Goal: Transaction & Acquisition: Purchase product/service

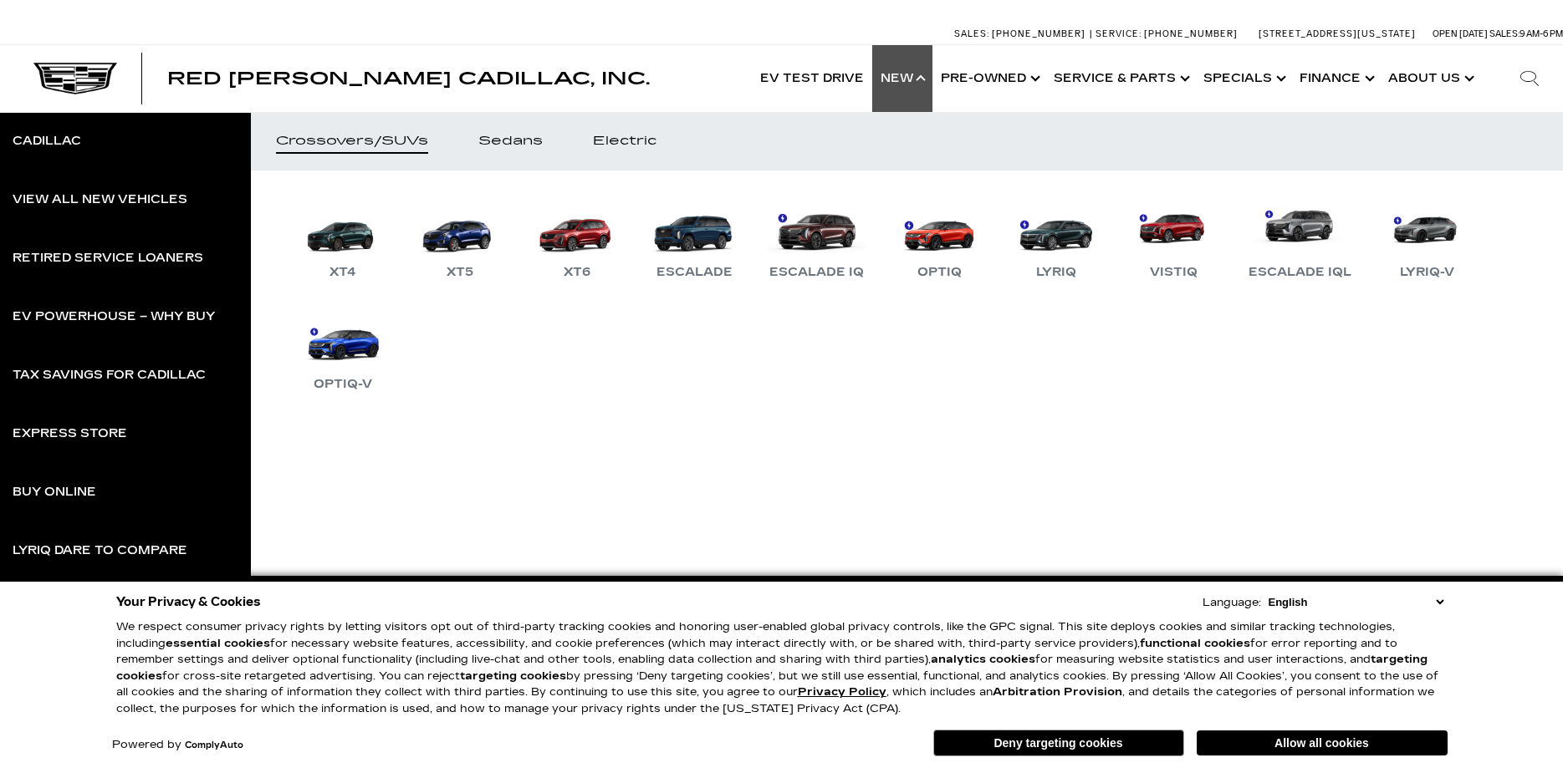
click at [101, 196] on div "View All New Vehicles" at bounding box center [100, 200] width 175 height 12
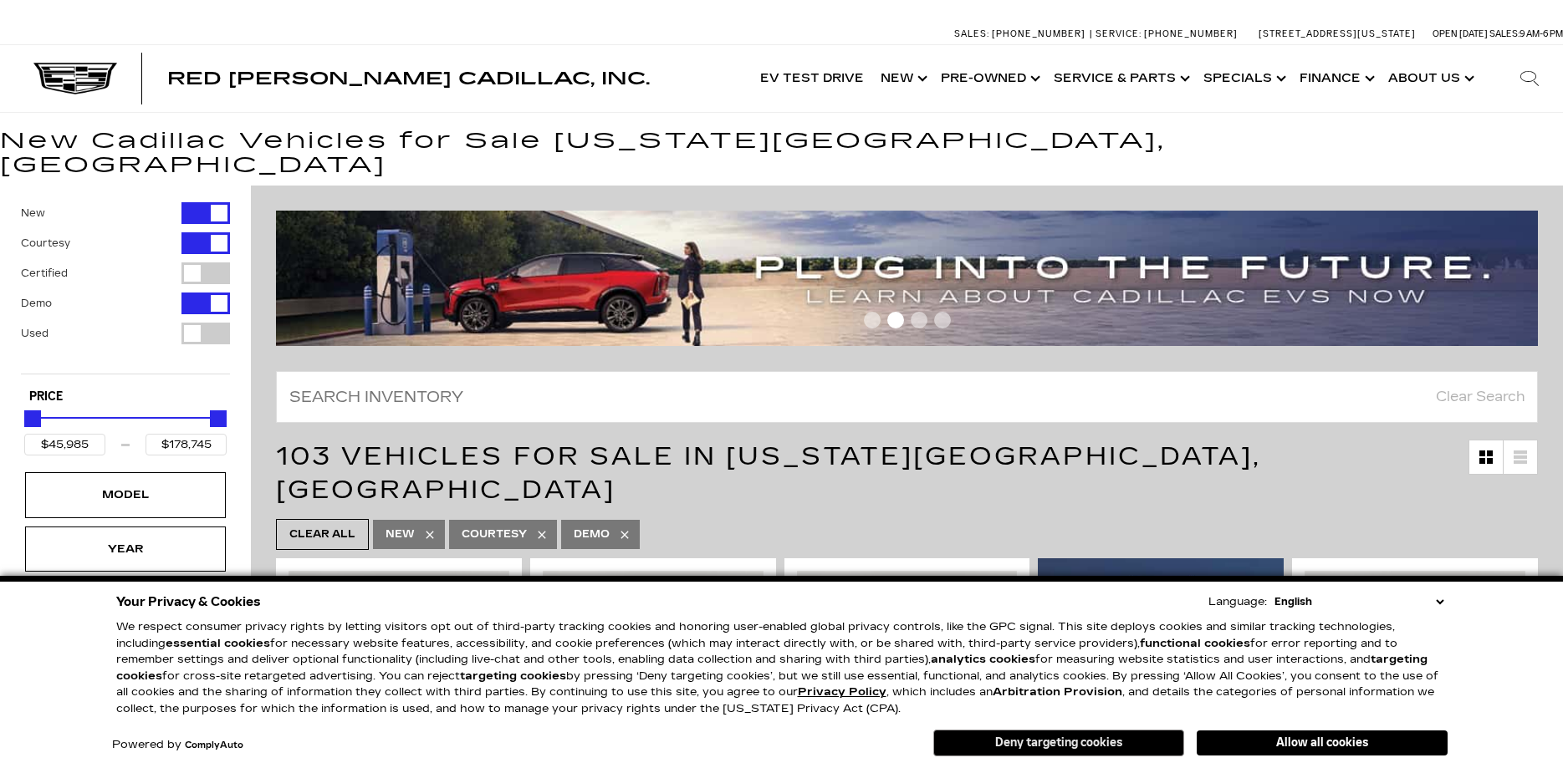
click at [962, 736] on button "Deny targeting cookies" at bounding box center [1058, 743] width 251 height 27
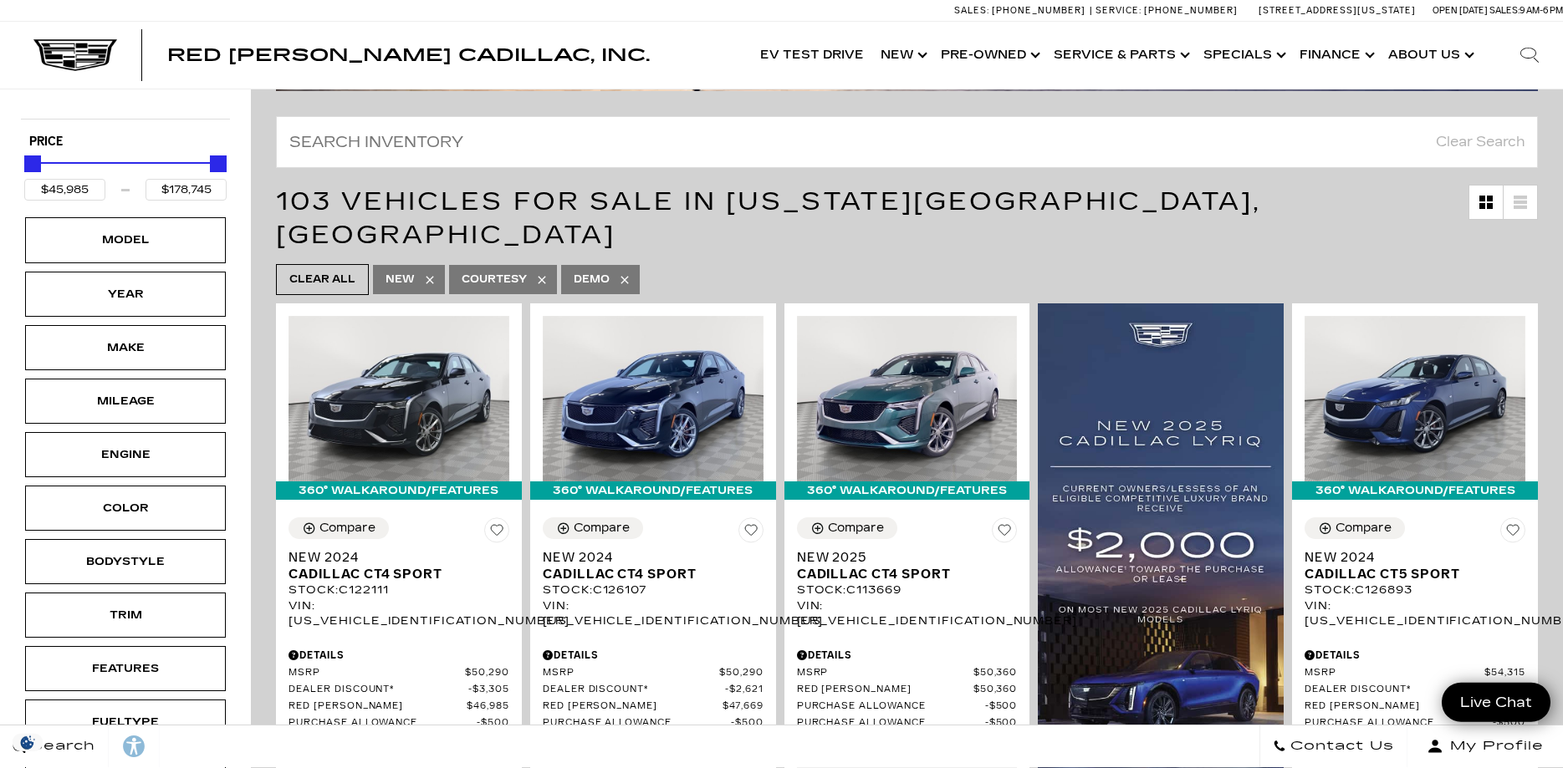
scroll to position [256, 0]
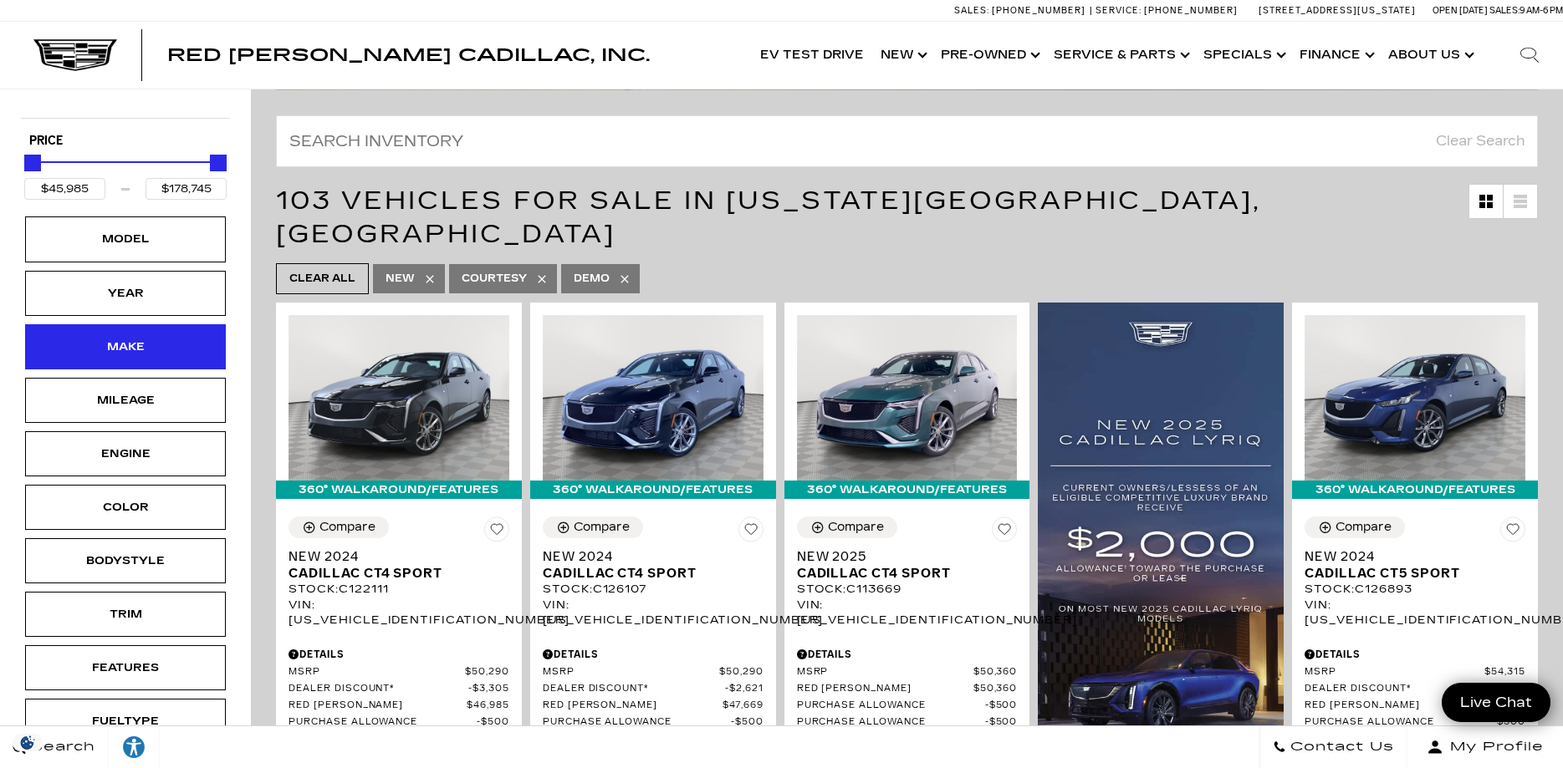
click at [141, 338] on div "Make" at bounding box center [126, 347] width 84 height 18
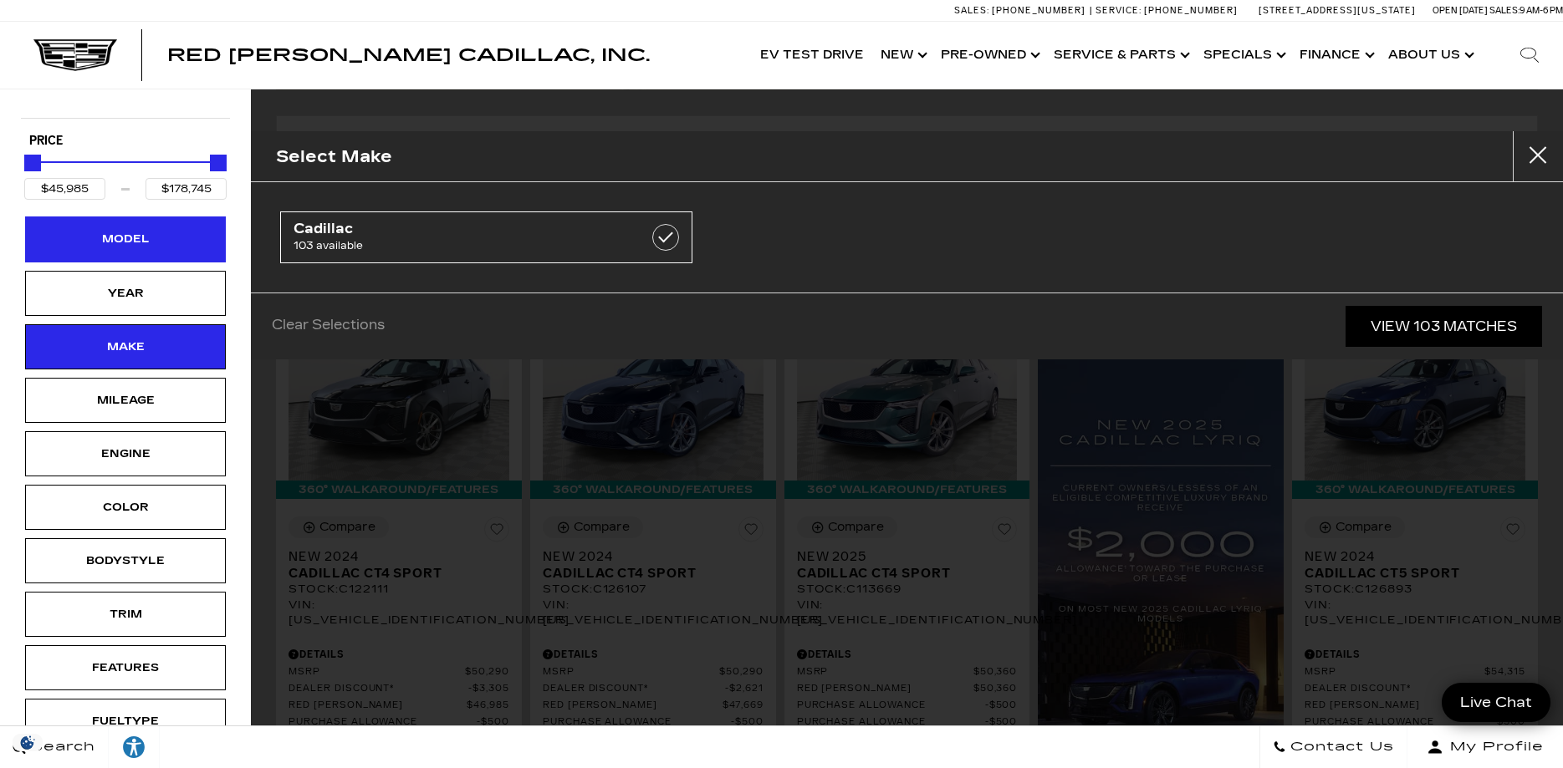
click at [146, 230] on div "Model" at bounding box center [126, 239] width 84 height 18
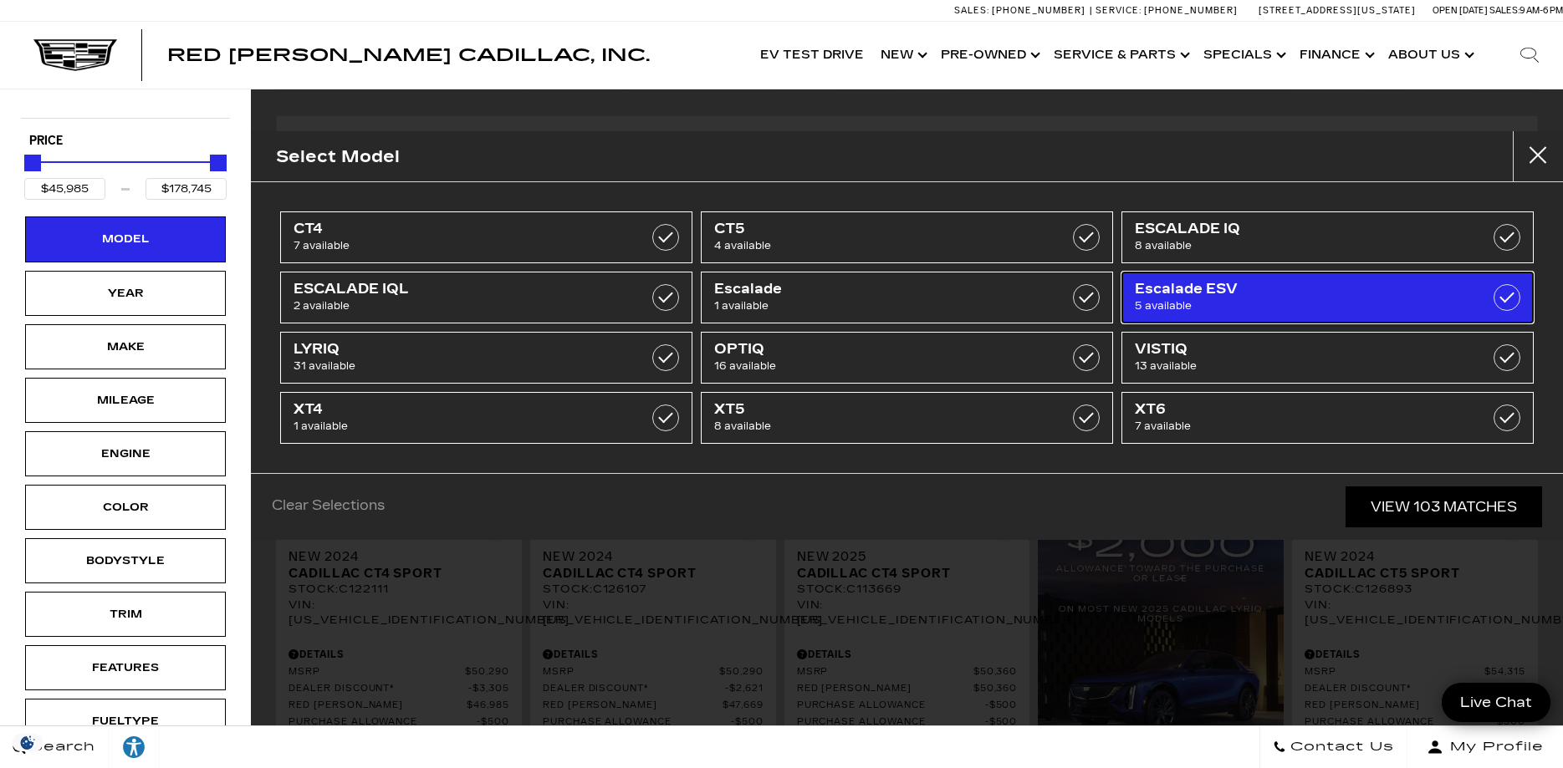
click at [1316, 277] on link "Escalade ESV 5 available" at bounding box center [1327, 298] width 412 height 52
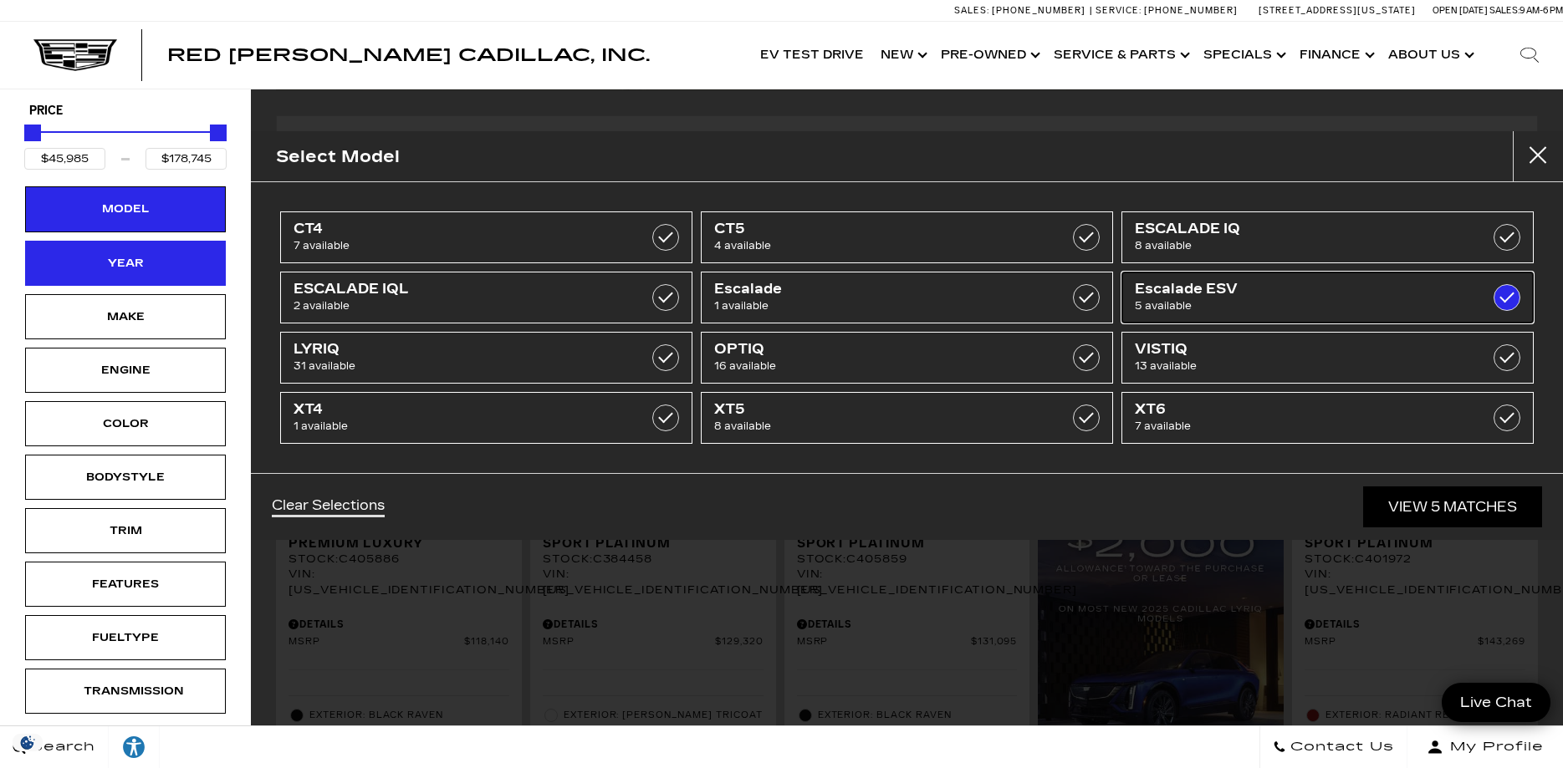
type input "$118,140"
checkbox input "true"
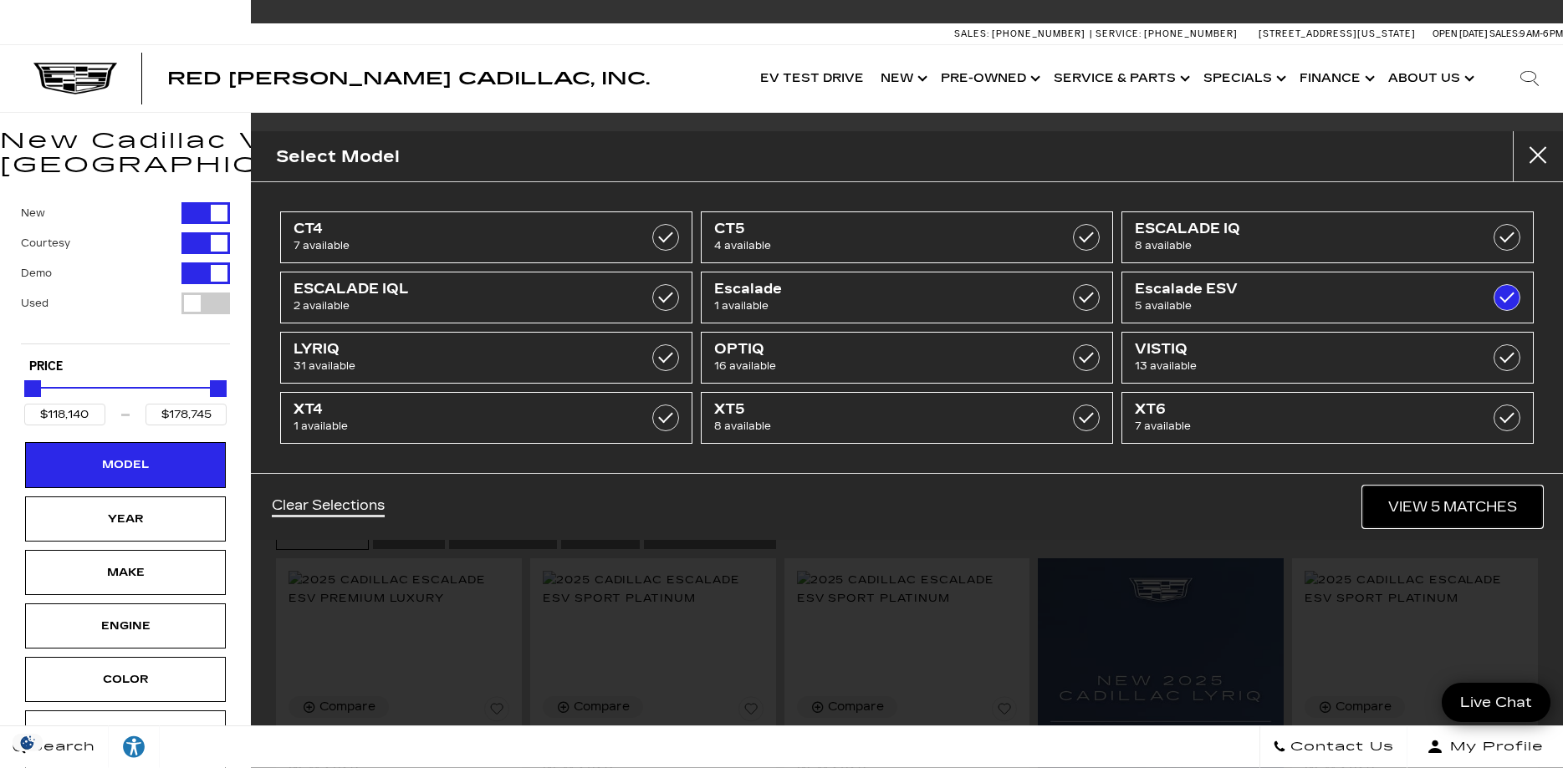
click at [1486, 497] on link "View 5 Matches" at bounding box center [1452, 507] width 179 height 41
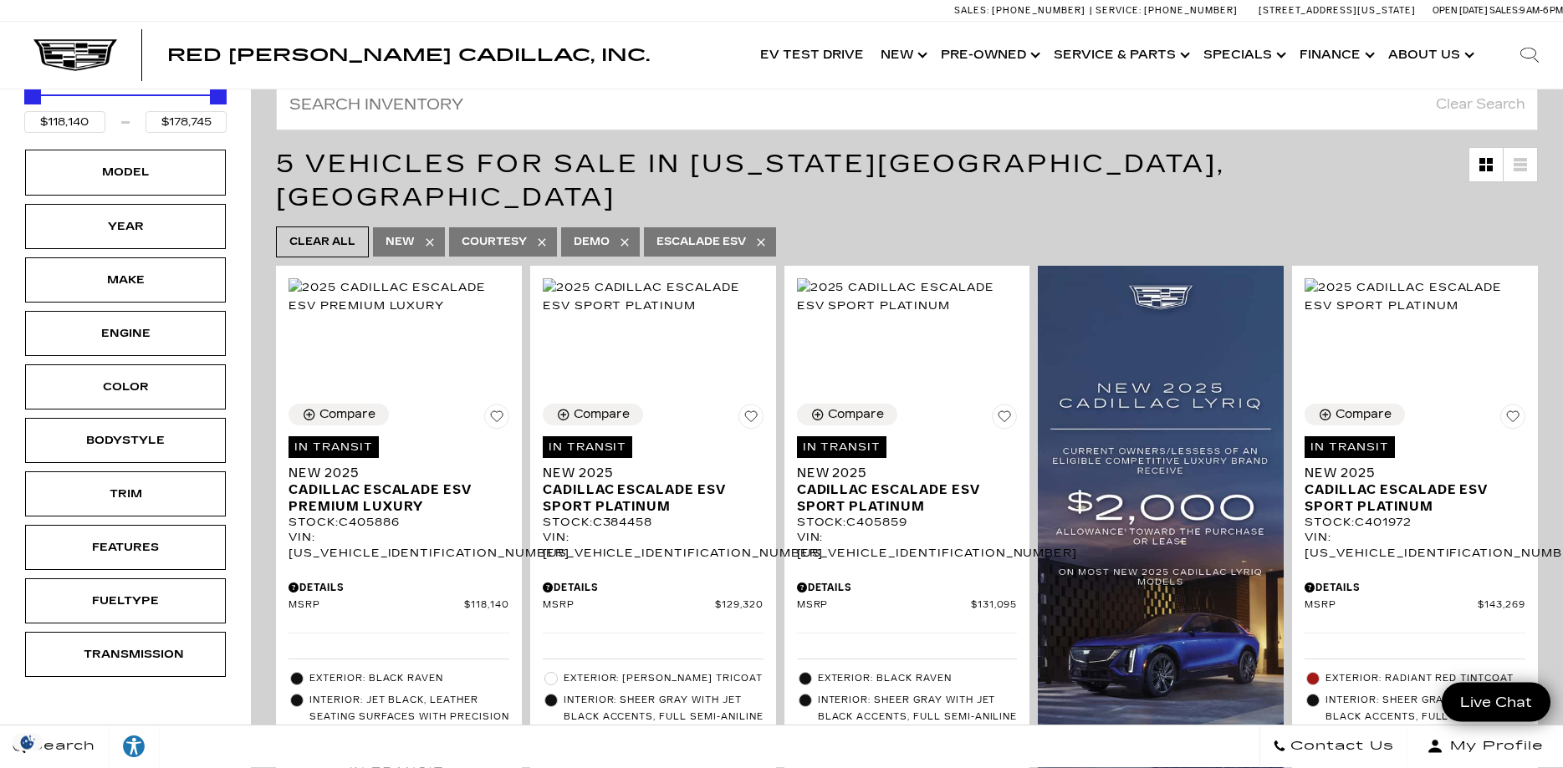
scroll to position [341, 0]
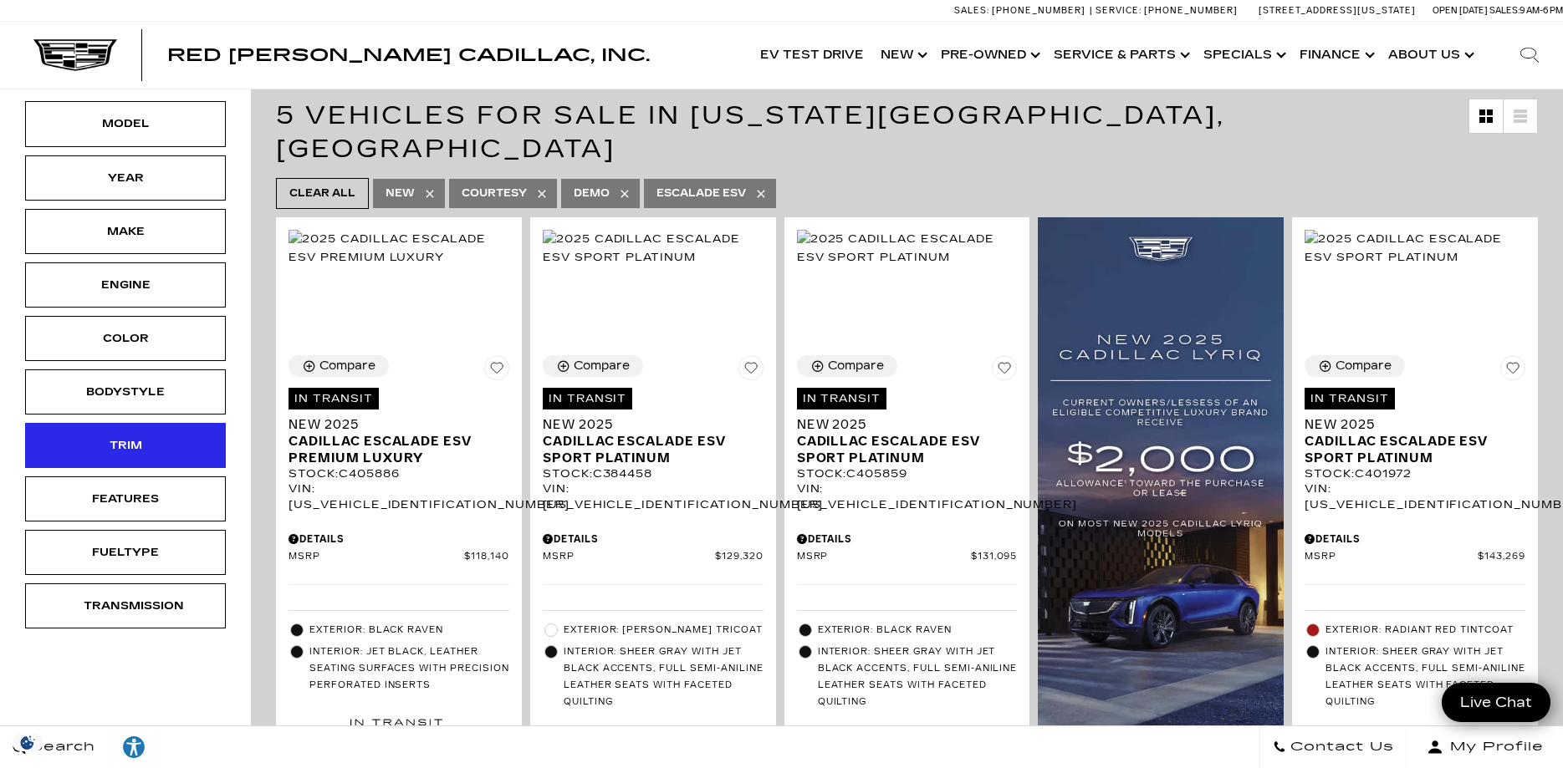
click at [130, 436] on div "Trim" at bounding box center [126, 445] width 84 height 18
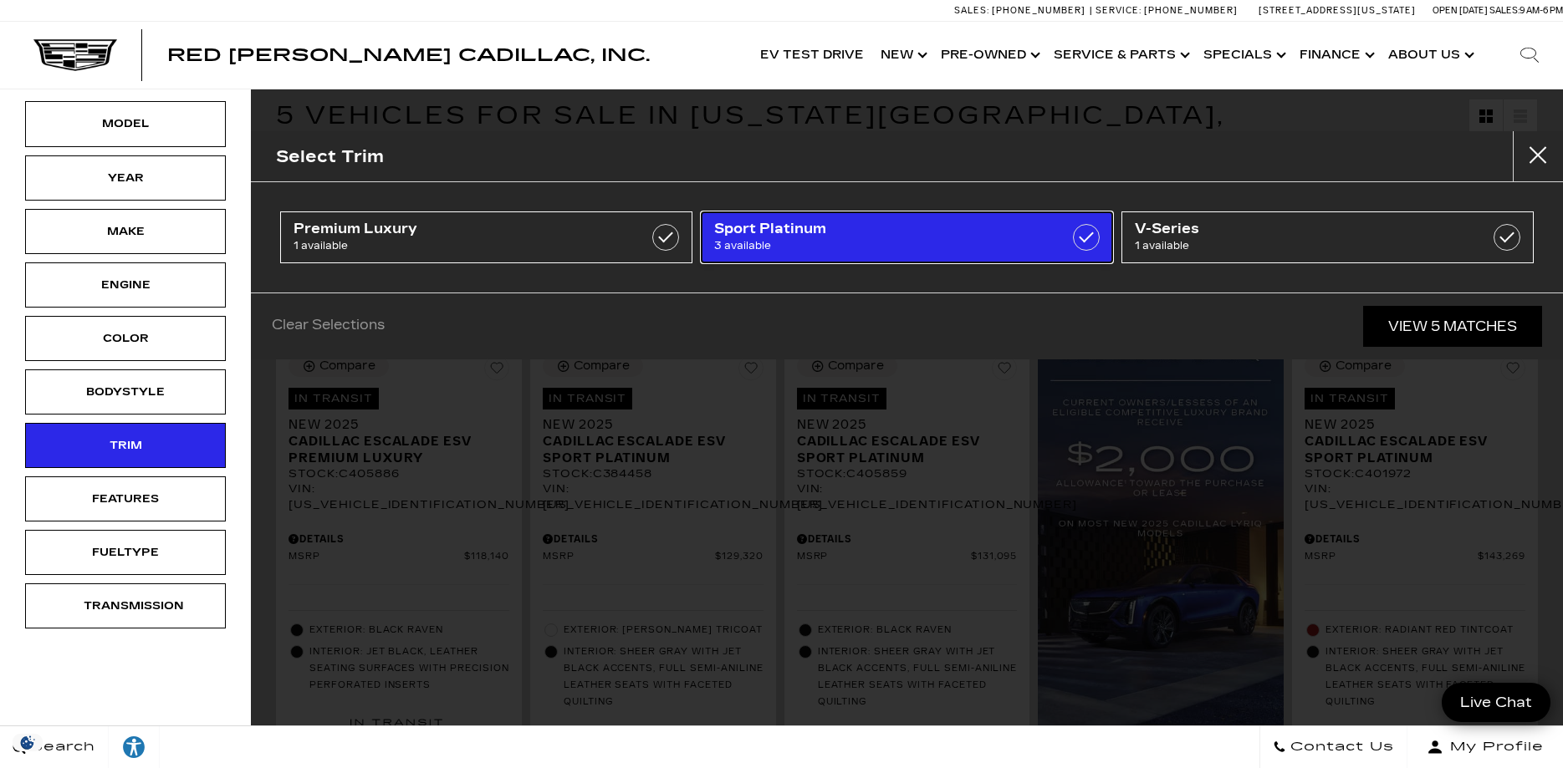
click at [844, 235] on span "Sport Platinum" at bounding box center [878, 229] width 328 height 17
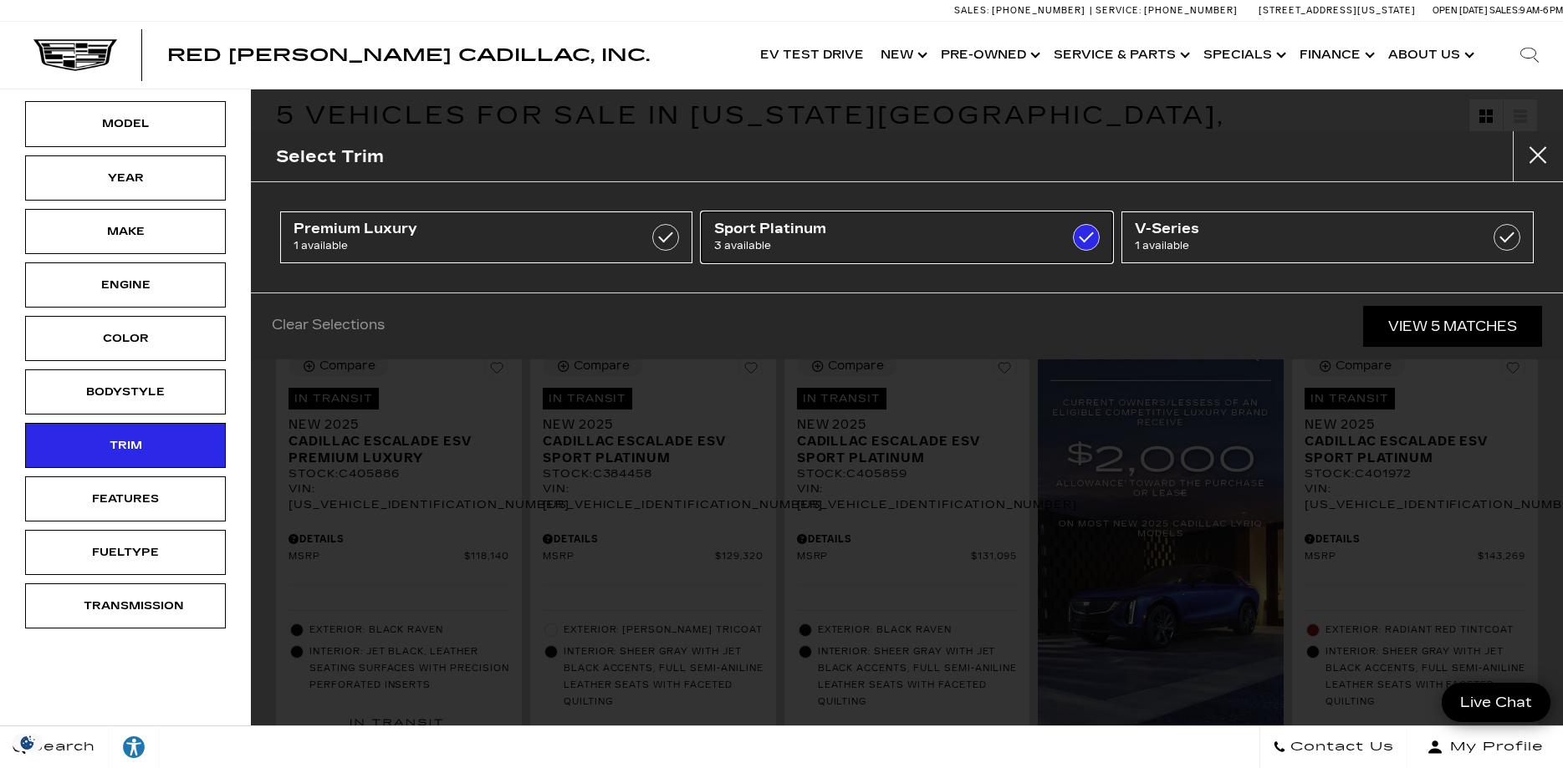
type input "$129,320"
type input "$143,269"
checkbox input "true"
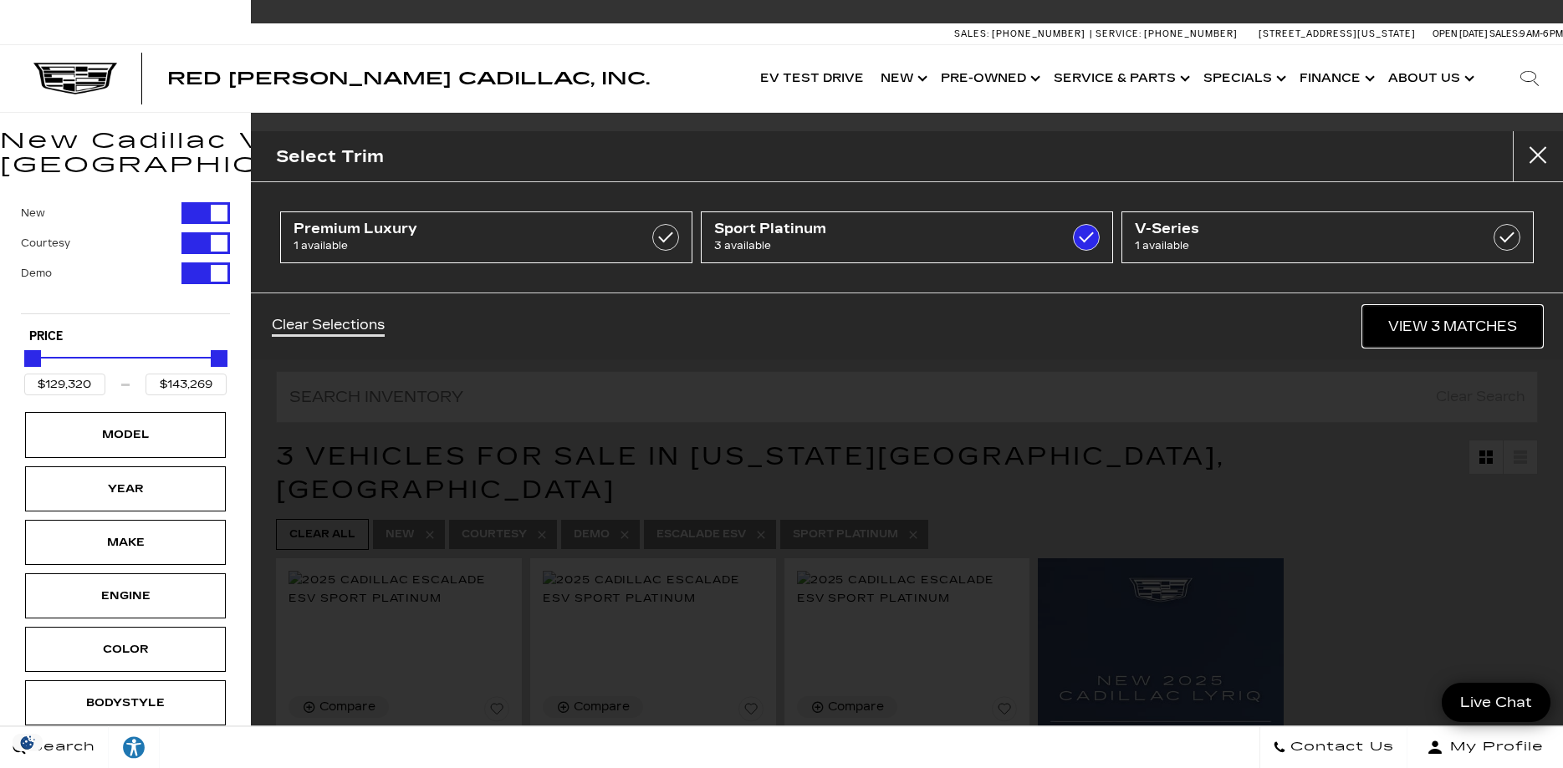
click at [1478, 325] on link "View 3 Matches" at bounding box center [1452, 326] width 179 height 41
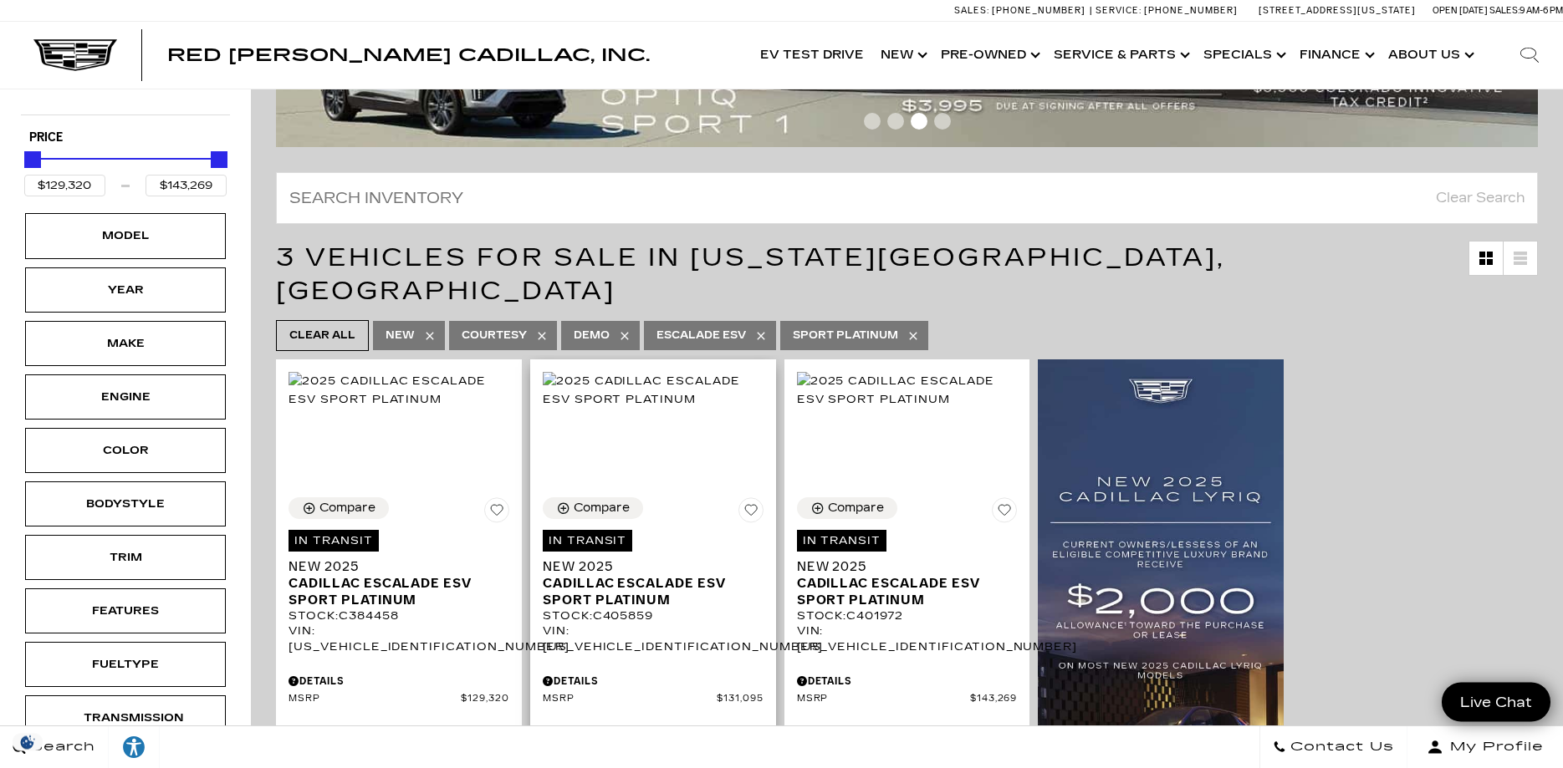
scroll to position [341, 0]
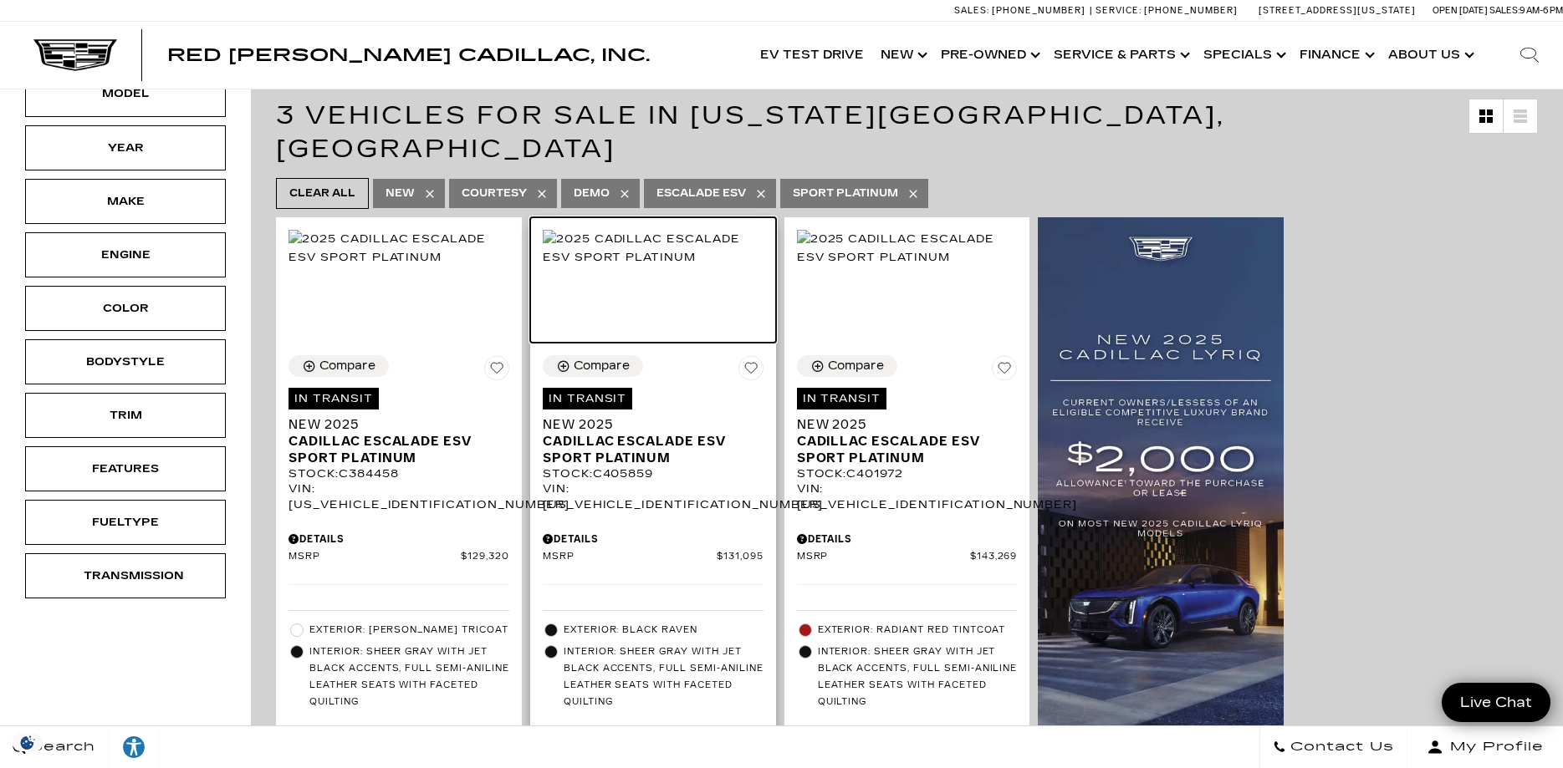
click at [594, 242] on img at bounding box center [653, 248] width 221 height 37
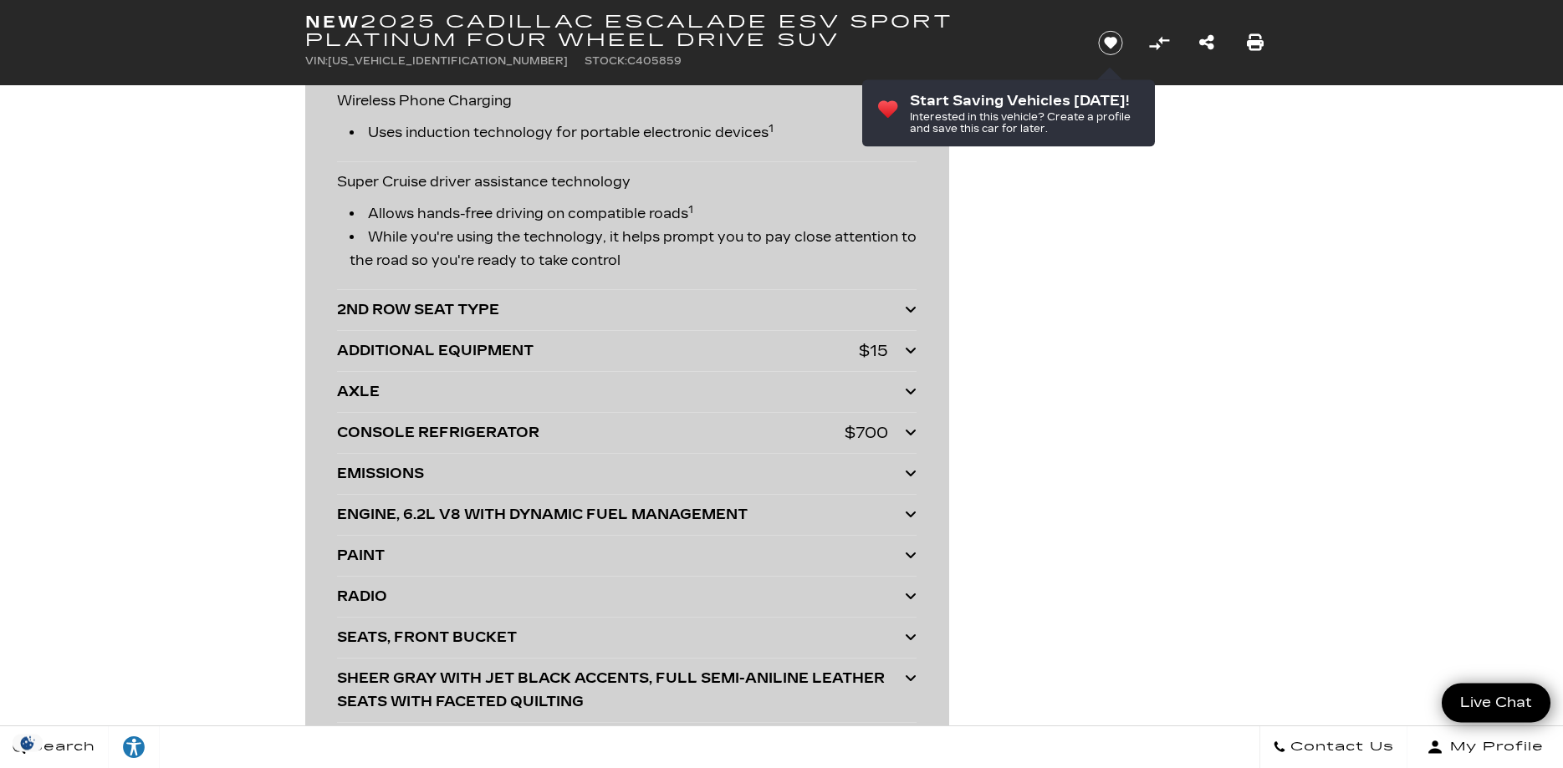
scroll to position [4691, 0]
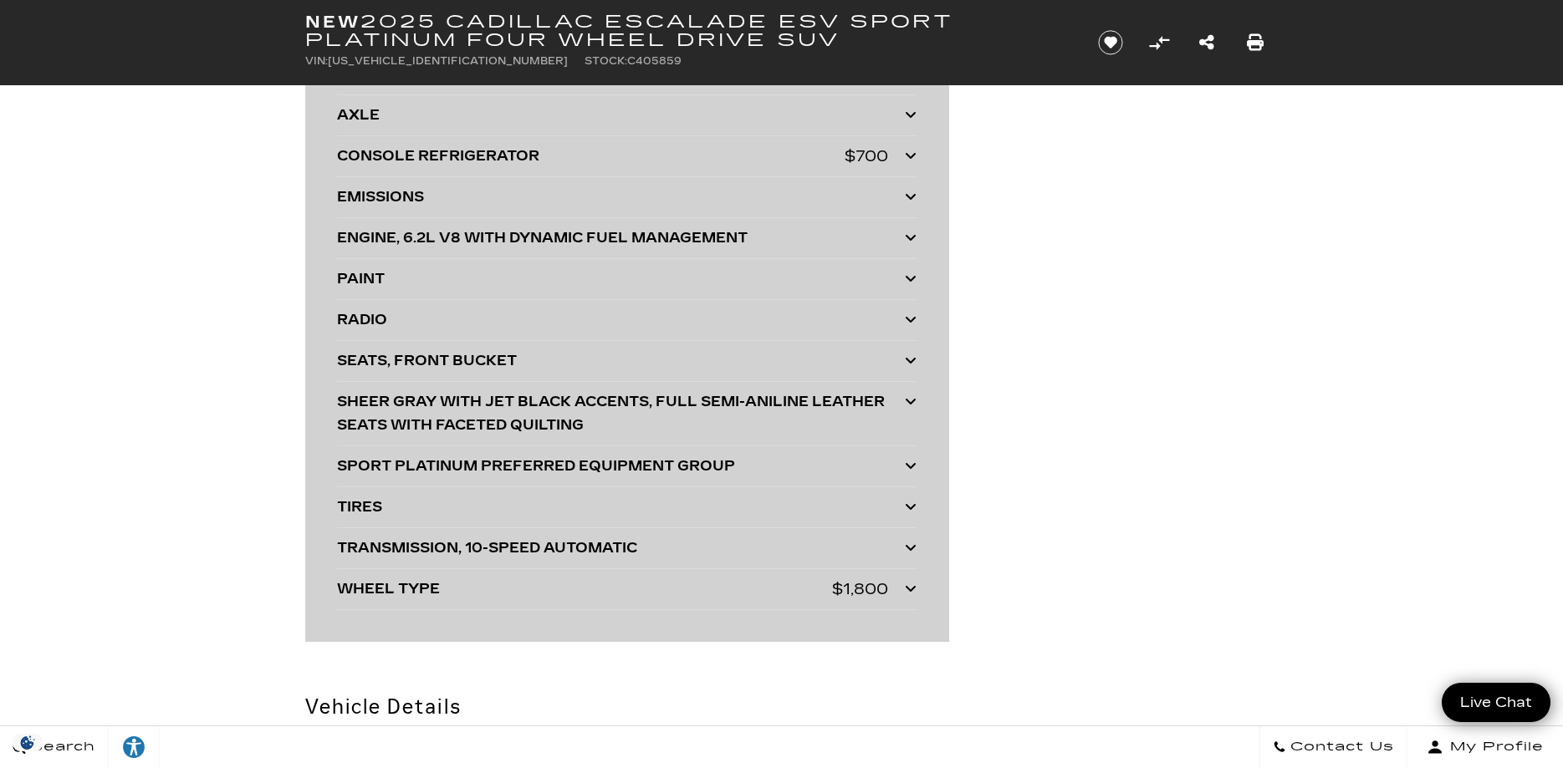
click at [411, 478] on div "SPORT PLATINUM PREFERRED EQUIPMENT GROUP" at bounding box center [621, 466] width 568 height 23
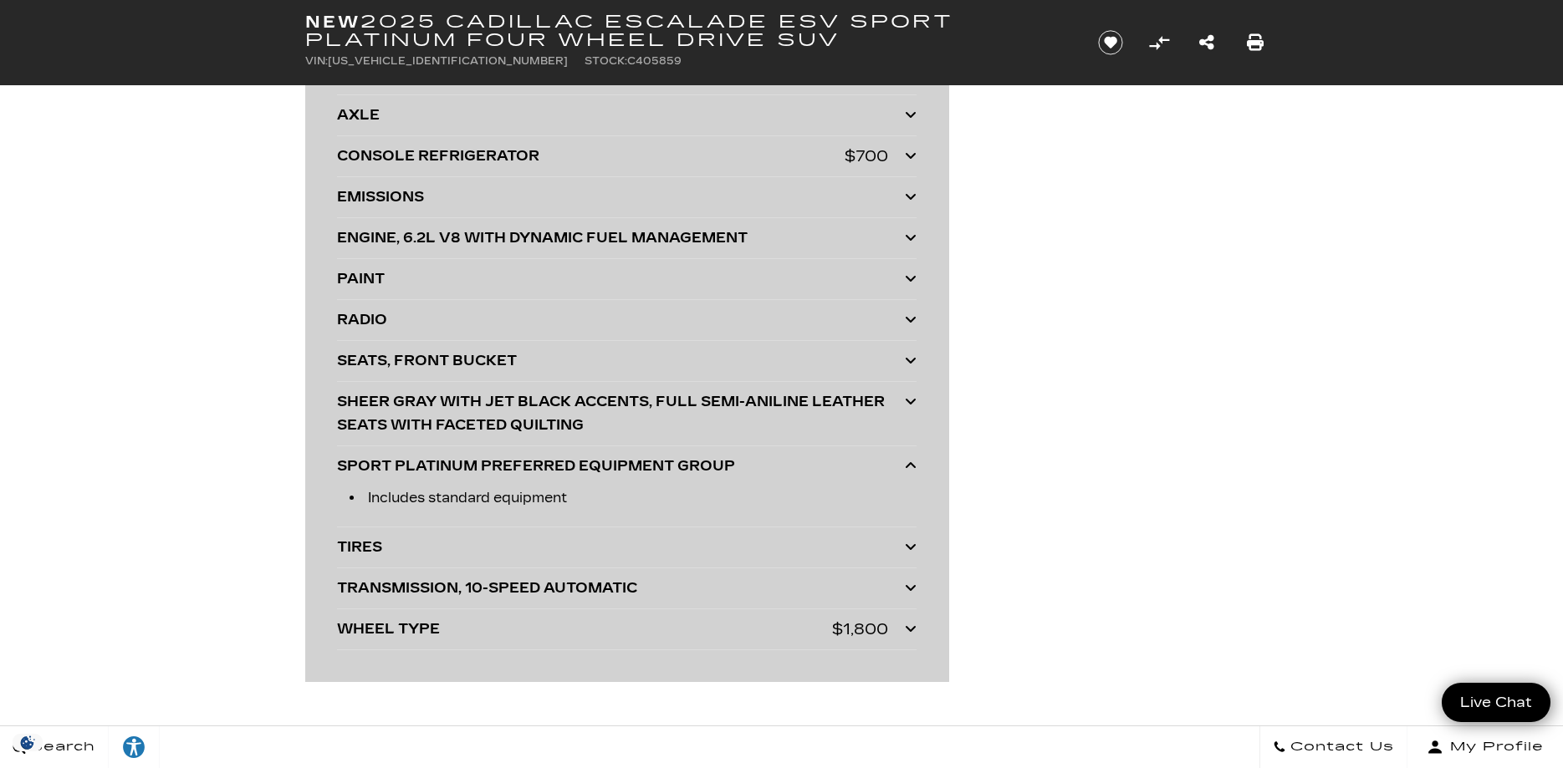
click at [411, 478] on div "SPORT PLATINUM PREFERRED EQUIPMENT GROUP" at bounding box center [621, 466] width 568 height 23
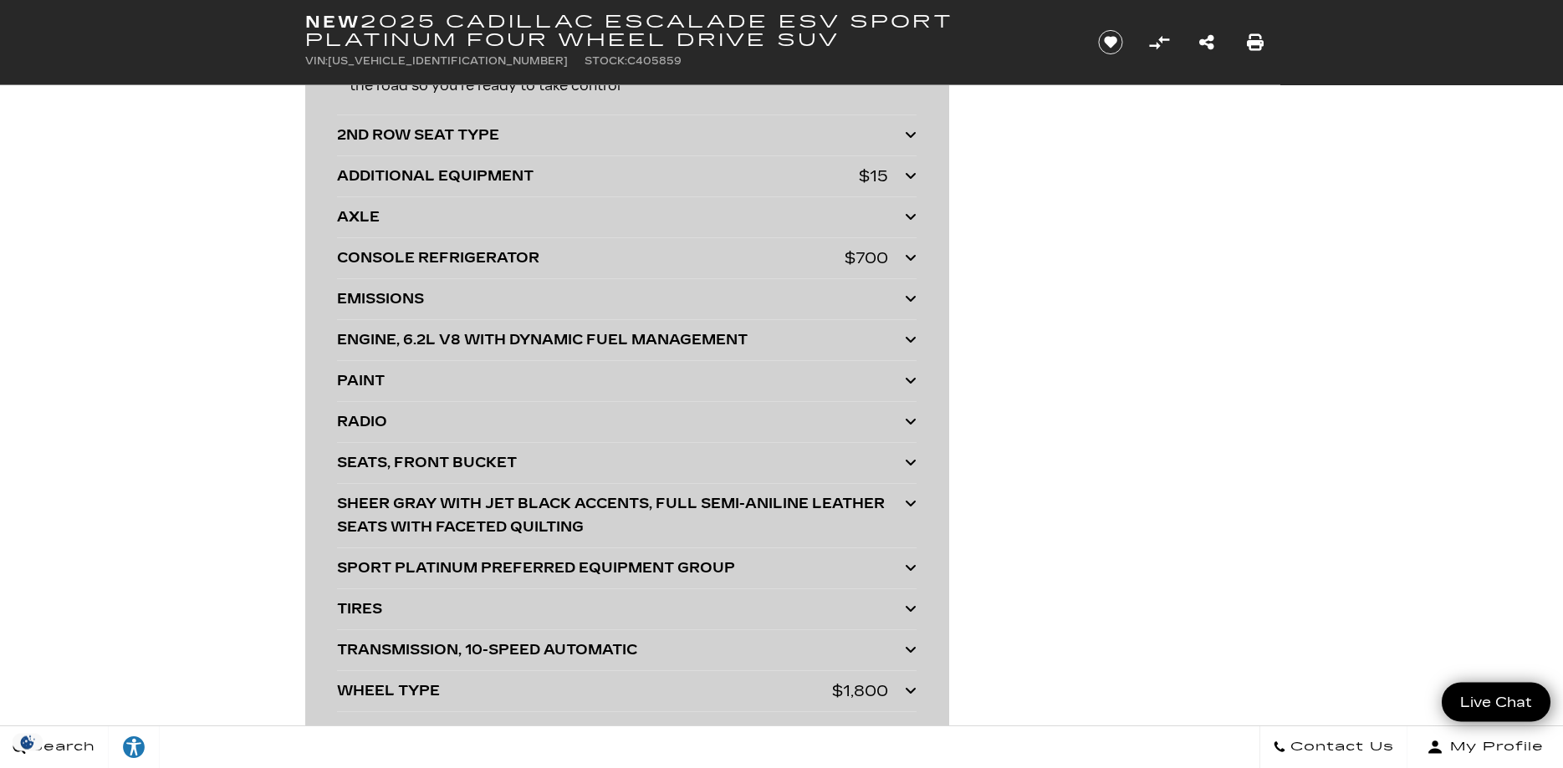
scroll to position [4520, 0]
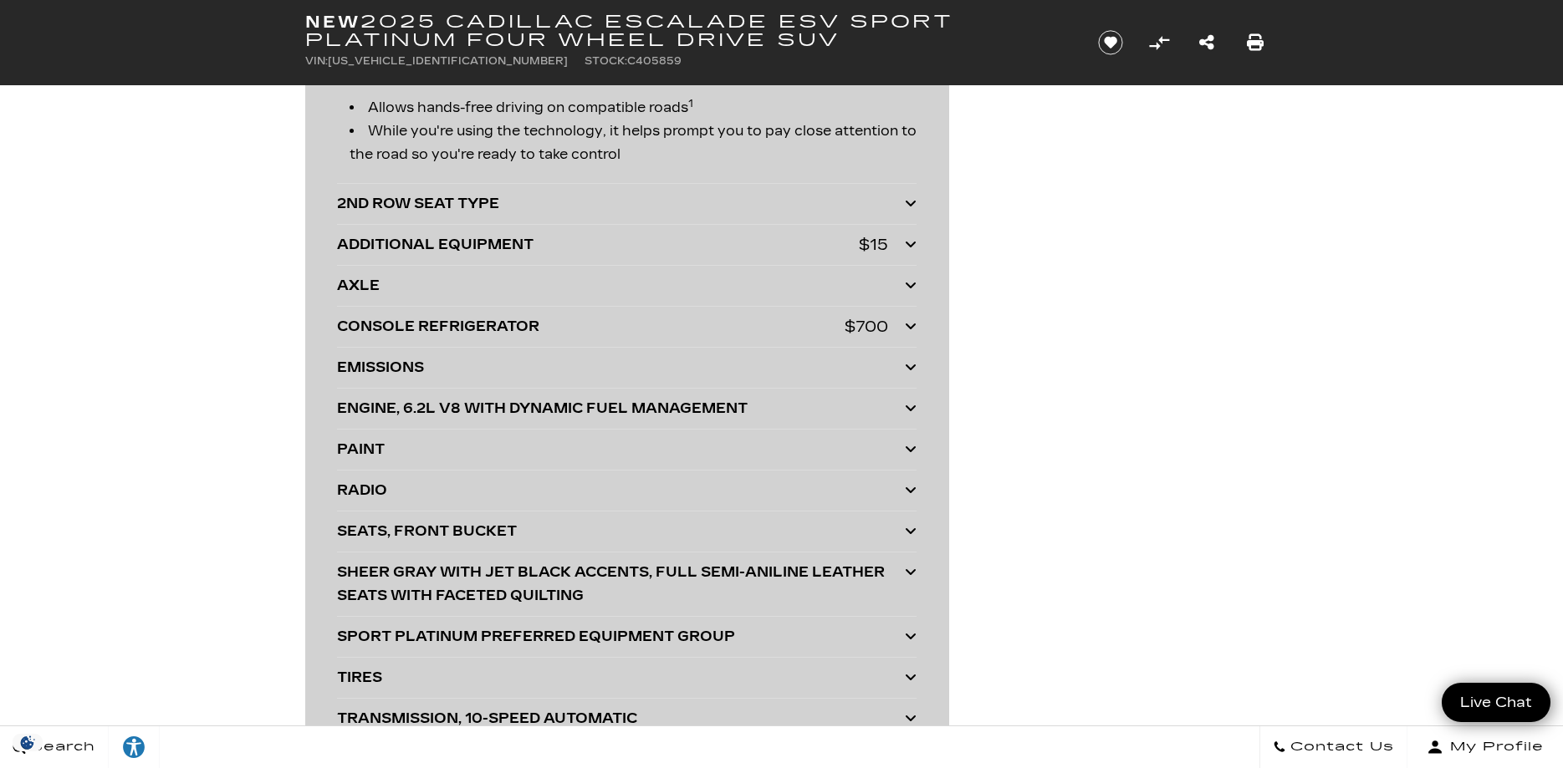
click at [408, 215] on div "2ND ROW SEAT TYPE" at bounding box center [621, 203] width 568 height 23
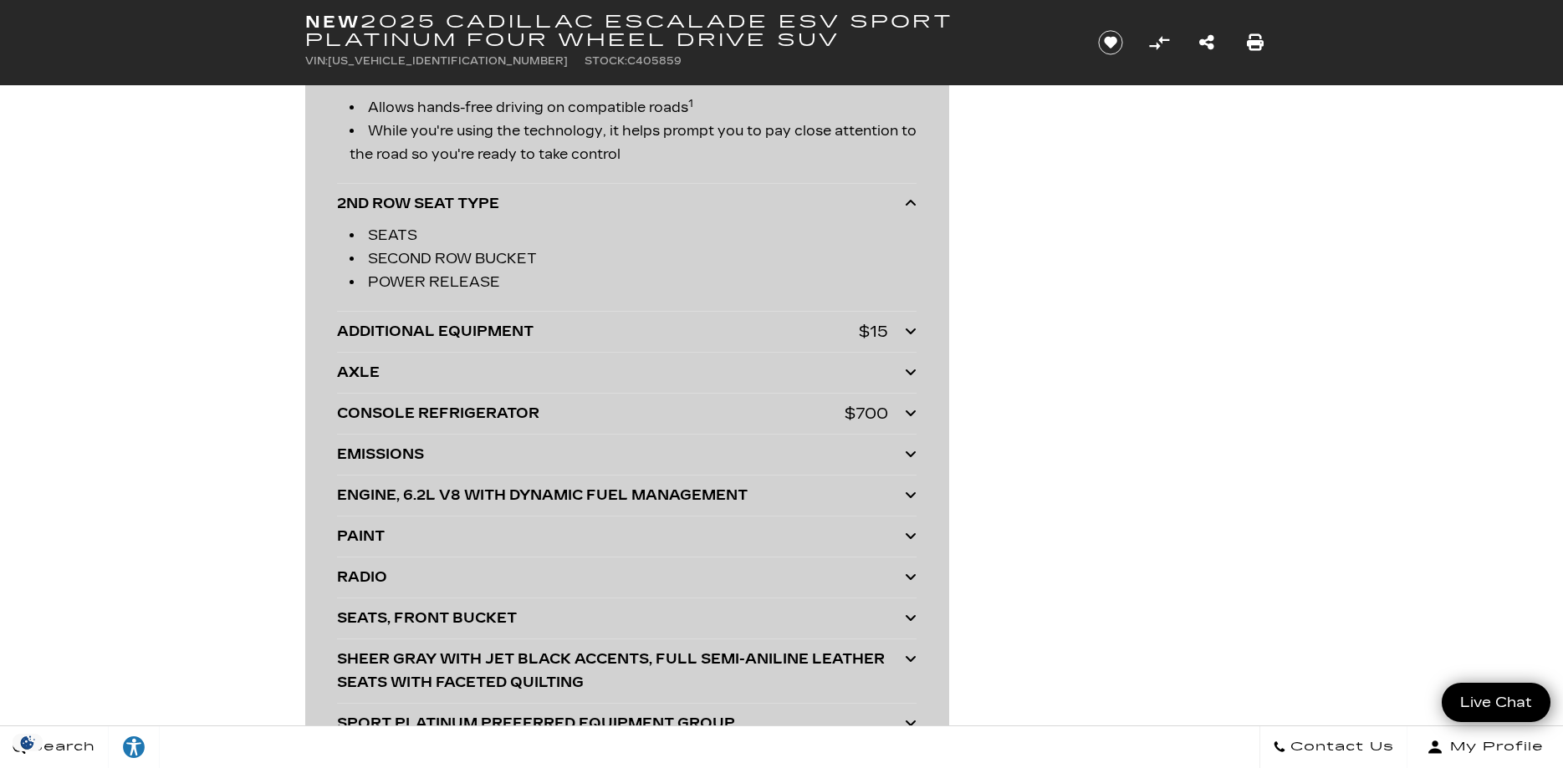
click at [408, 215] on div "2ND ROW SEAT TYPE" at bounding box center [621, 203] width 568 height 23
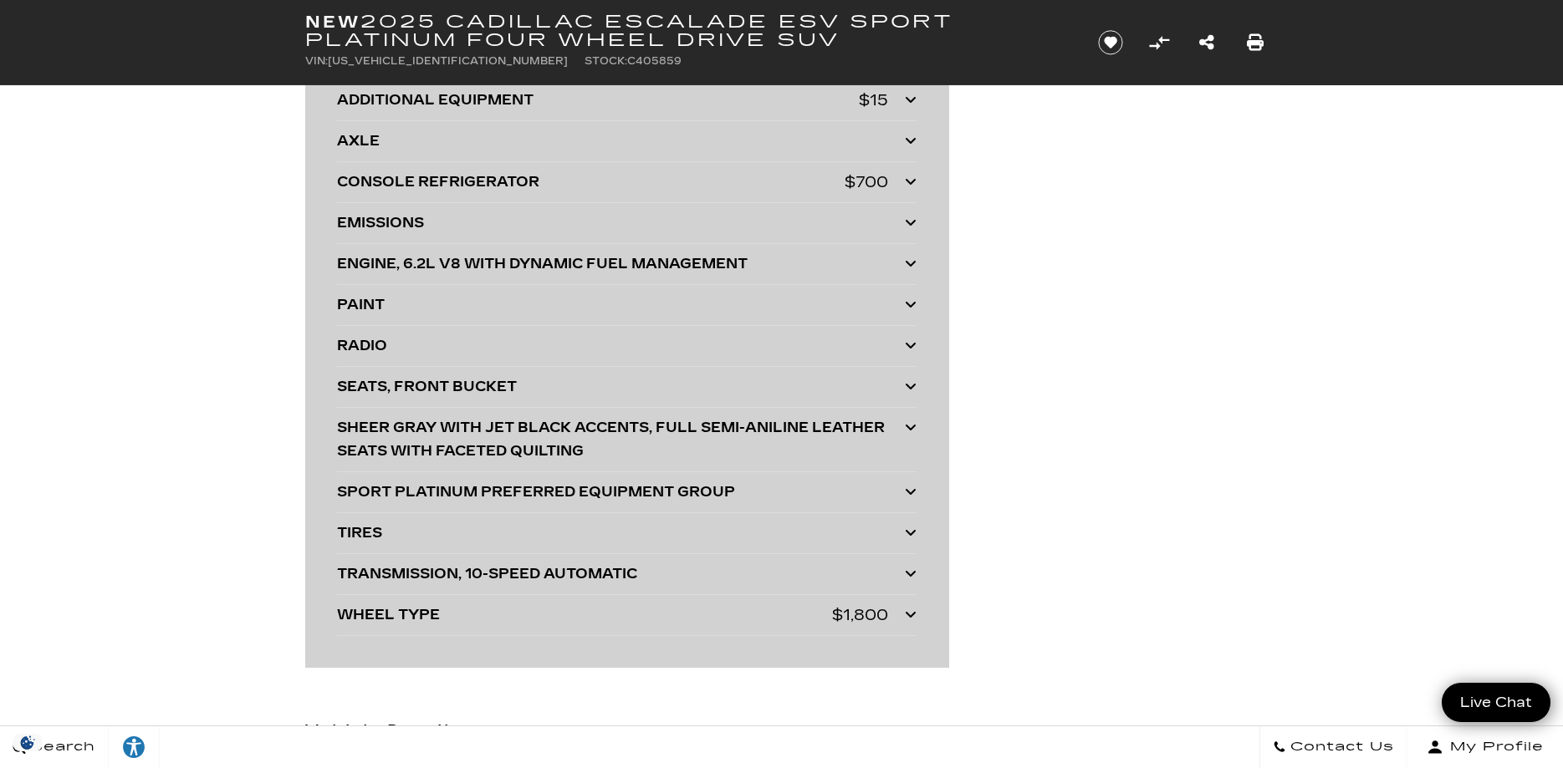
scroll to position [4691, 0]
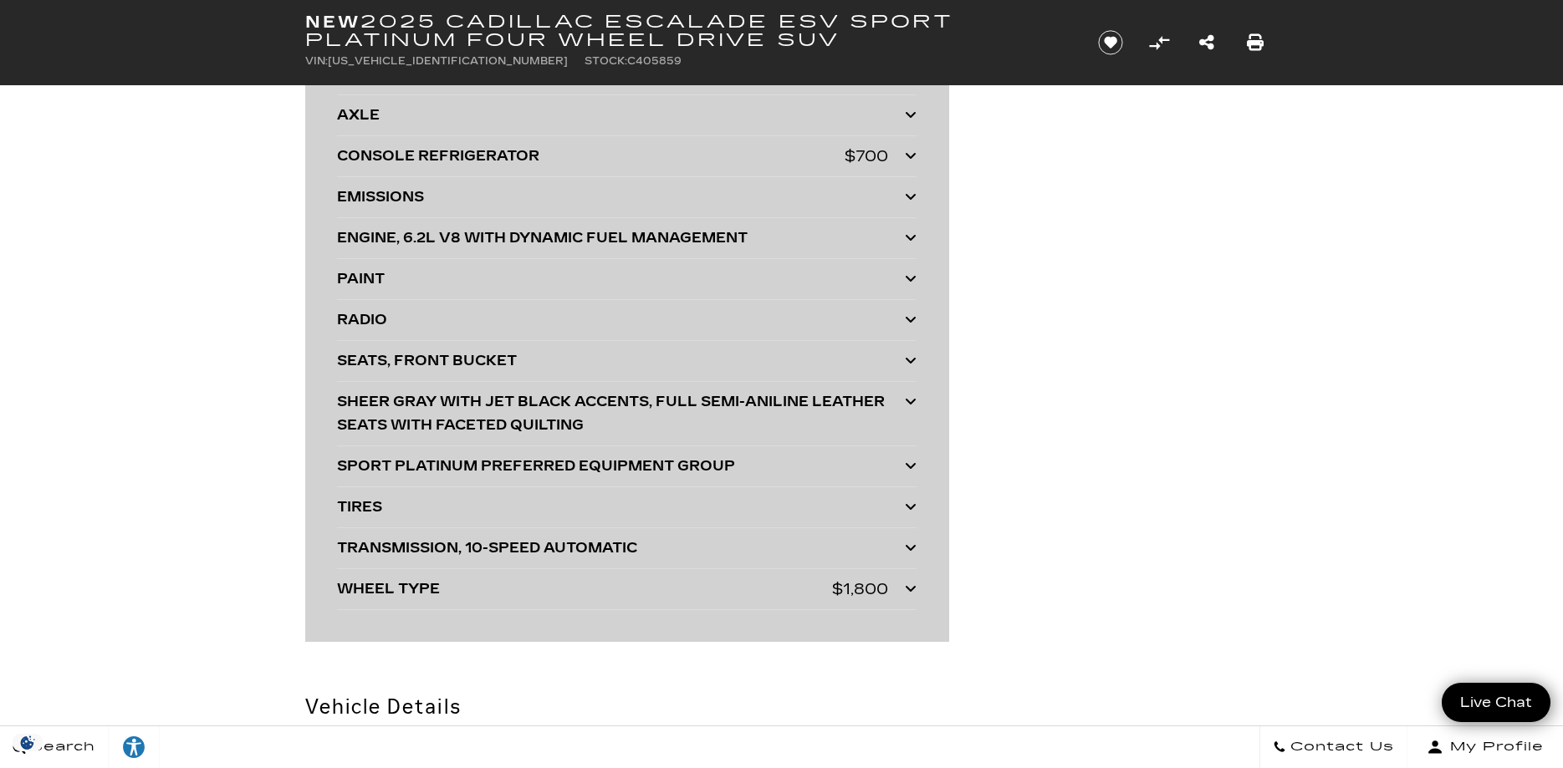
click at [390, 478] on div "SPORT PLATINUM PREFERRED EQUIPMENT GROUP" at bounding box center [621, 466] width 568 height 23
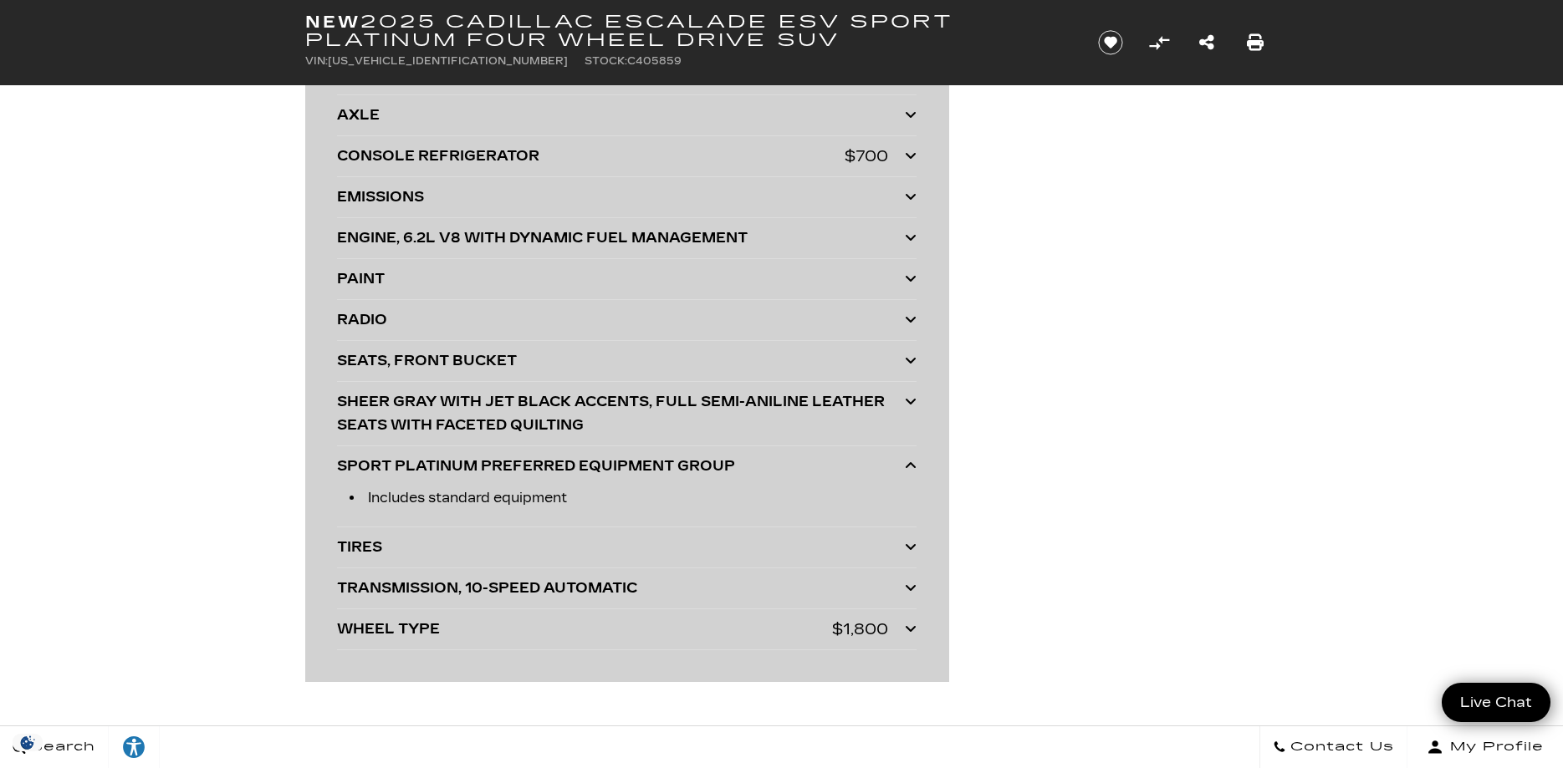
click at [385, 369] on div "SEATS, FRONT BUCKET" at bounding box center [621, 360] width 568 height 23
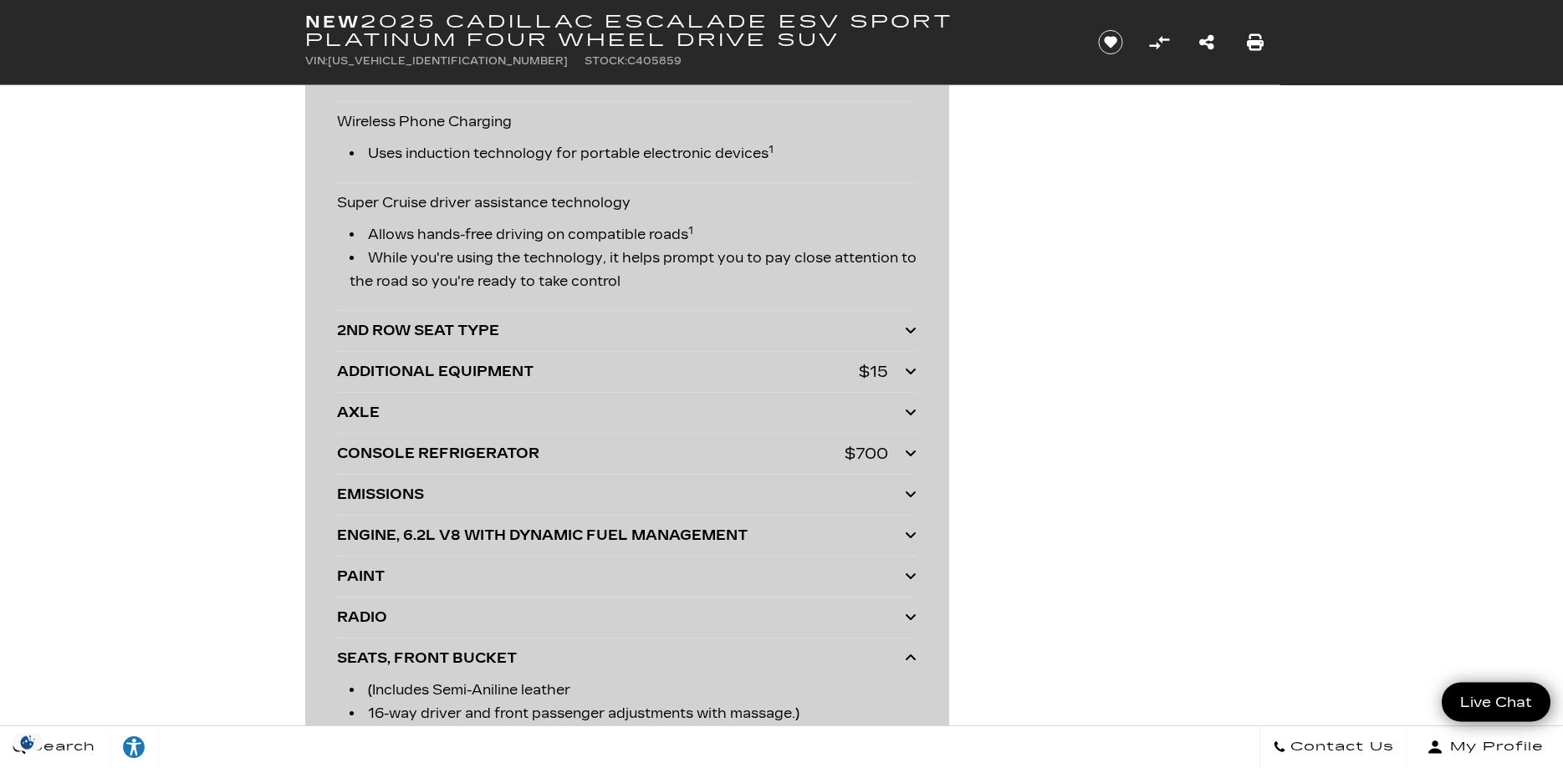
scroll to position [4350, 0]
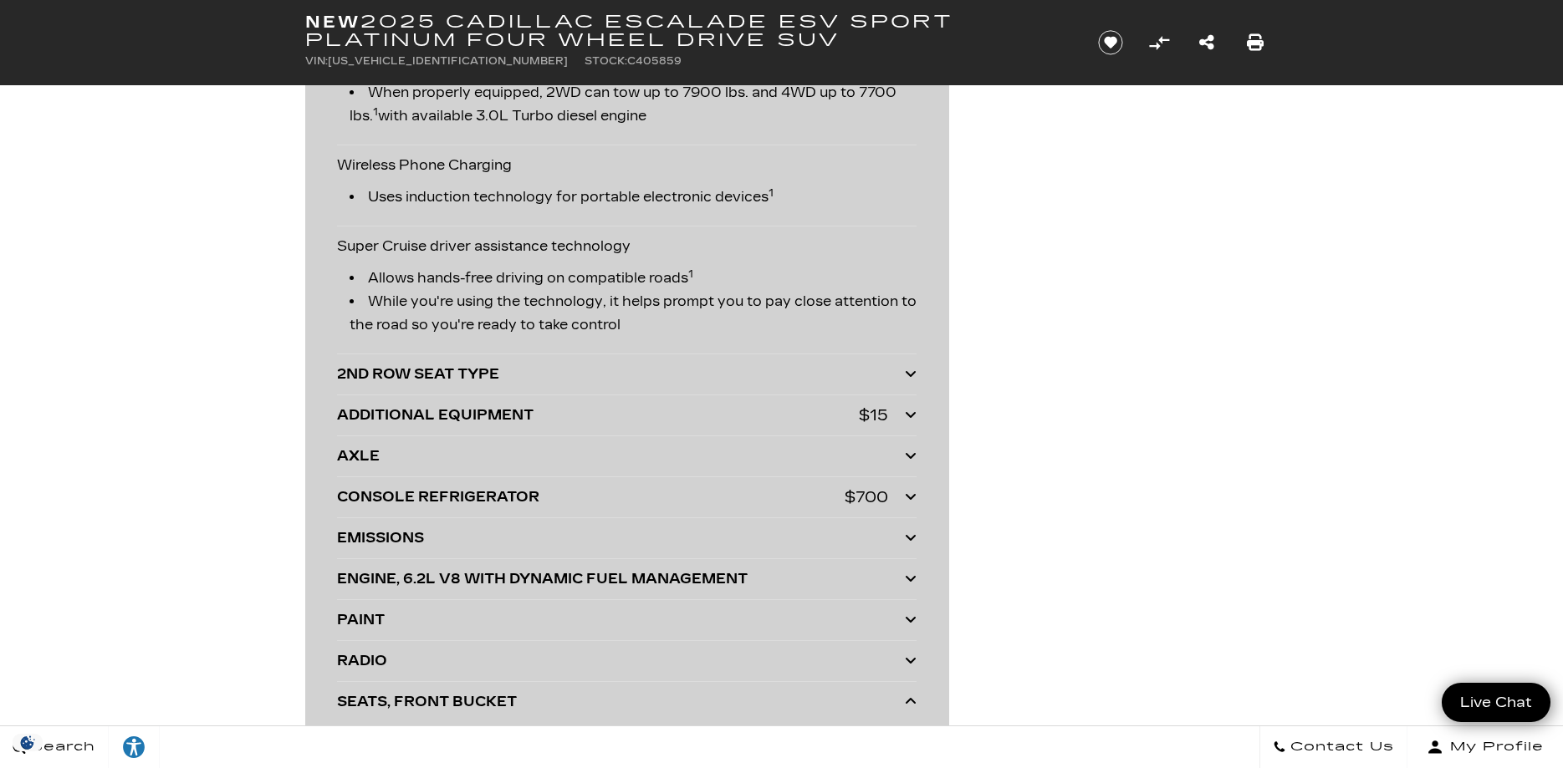
click at [377, 383] on div "2ND ROW SEAT TYPE" at bounding box center [621, 374] width 568 height 23
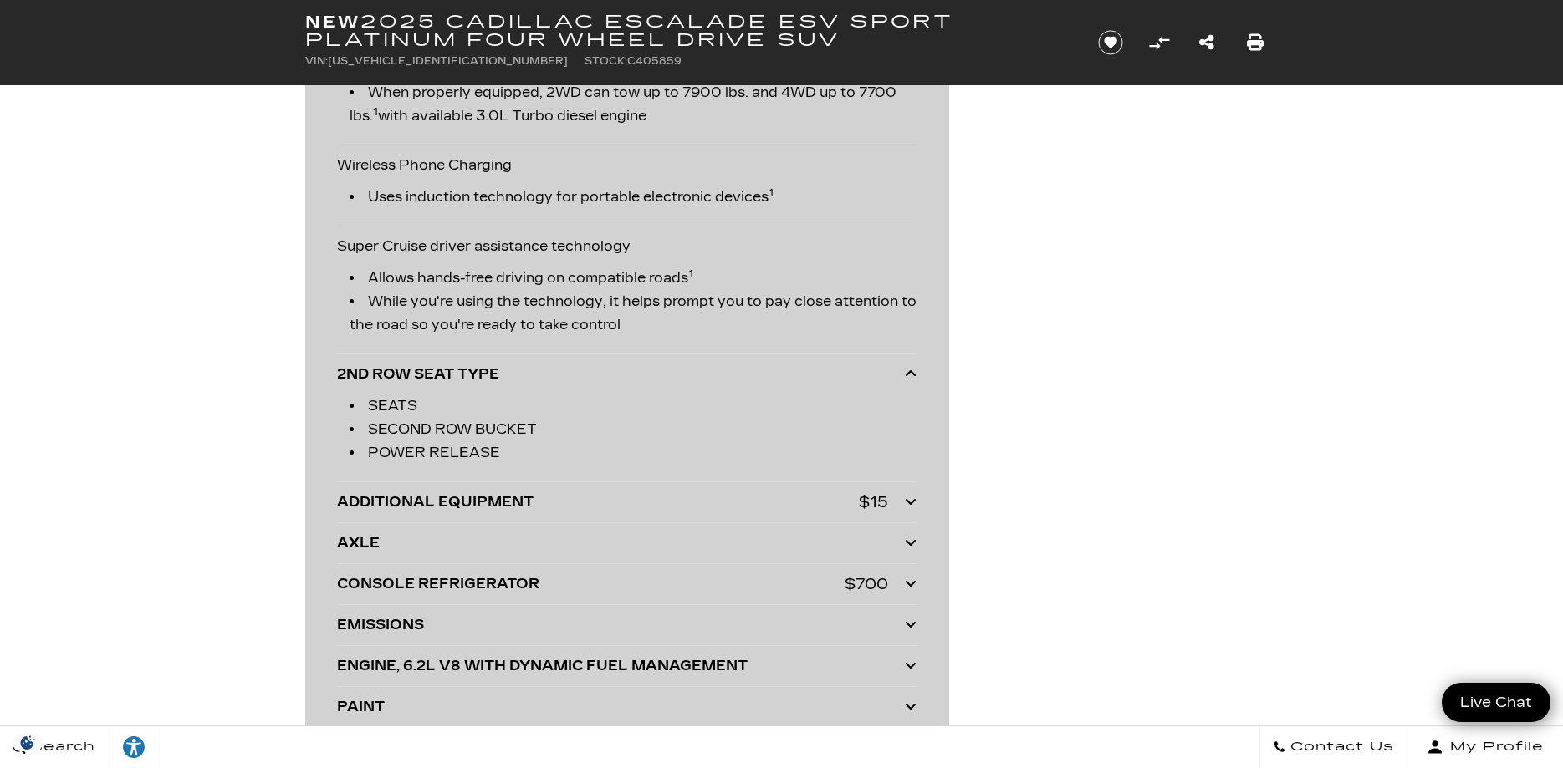
click at [383, 514] on div "ADDITIONAL EQUIPMENT" at bounding box center [598, 502] width 522 height 23
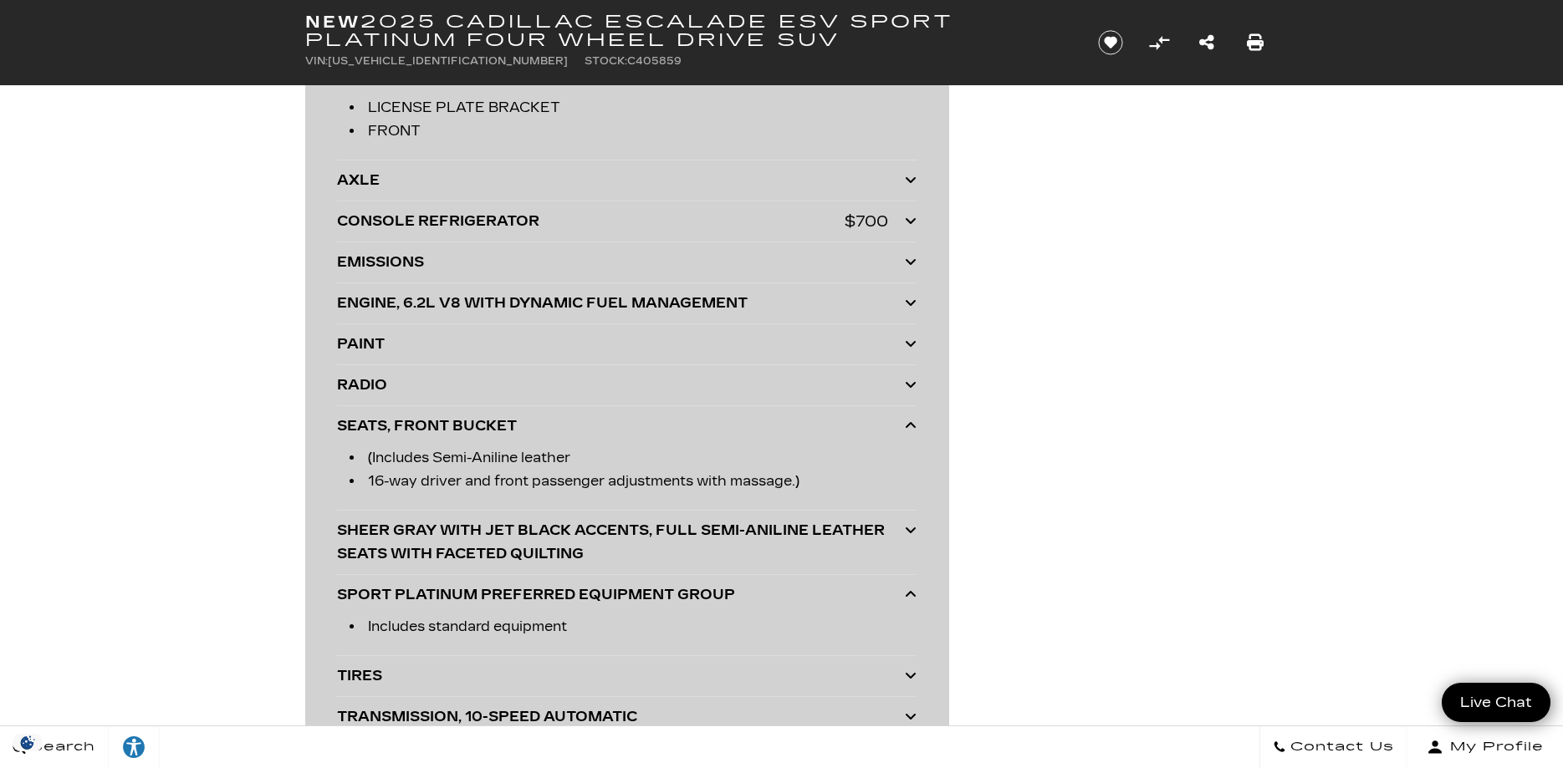
scroll to position [4264, 0]
